Goal: Task Accomplishment & Management: Manage account settings

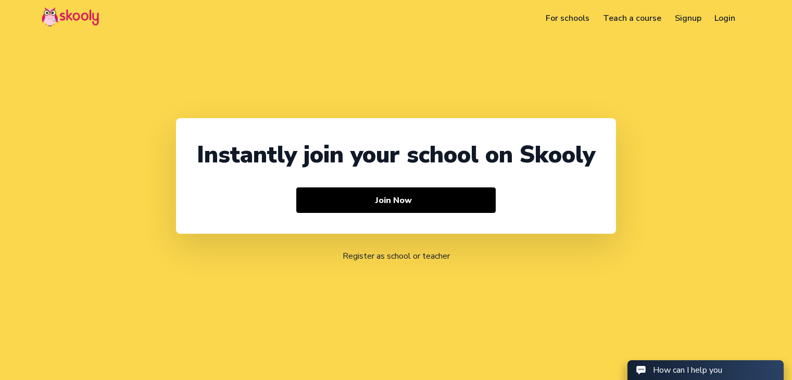
select select "91"
select select "[GEOGRAPHIC_DATA]"
select select "[GEOGRAPHIC_DATA]/[GEOGRAPHIC_DATA]"
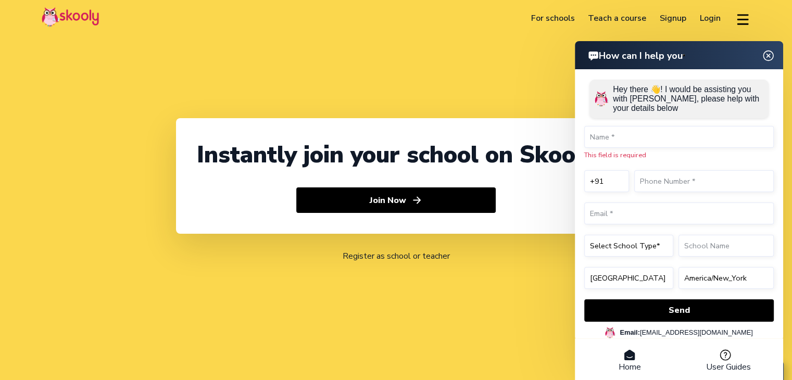
click at [710, 14] on link "Login" at bounding box center [710, 18] width 34 height 17
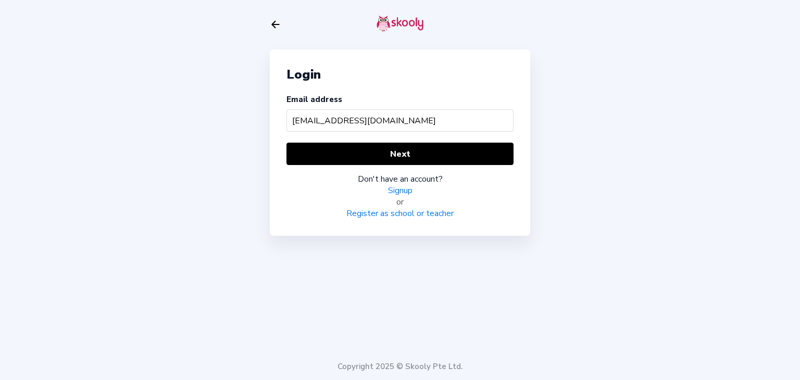
type input "[EMAIL_ADDRESS][DOMAIN_NAME]"
click at [340, 137] on div "Login Email address [EMAIL_ADDRESS][DOMAIN_NAME] Next Don't have an account? Si…" at bounding box center [400, 142] width 260 height 186
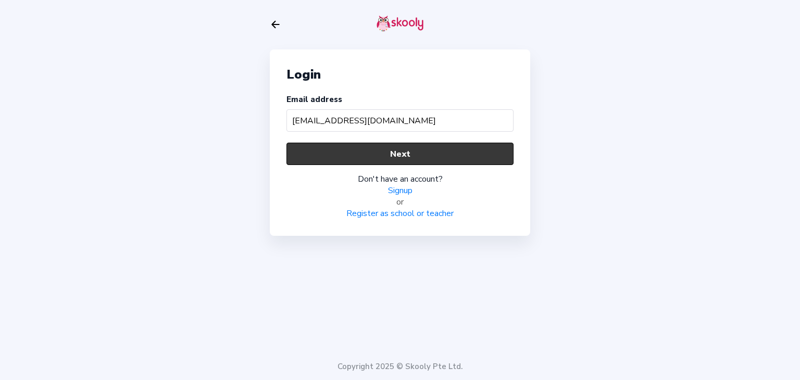
click at [341, 145] on button "Next" at bounding box center [399, 154] width 227 height 22
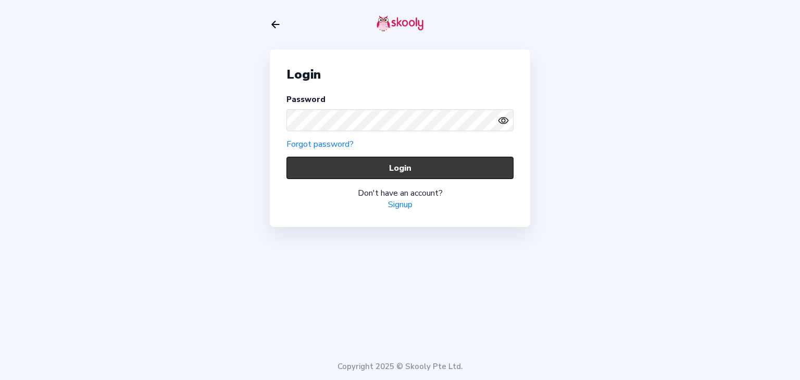
click at [364, 170] on button "Login" at bounding box center [399, 168] width 227 height 22
